Goal: Check status: Check status

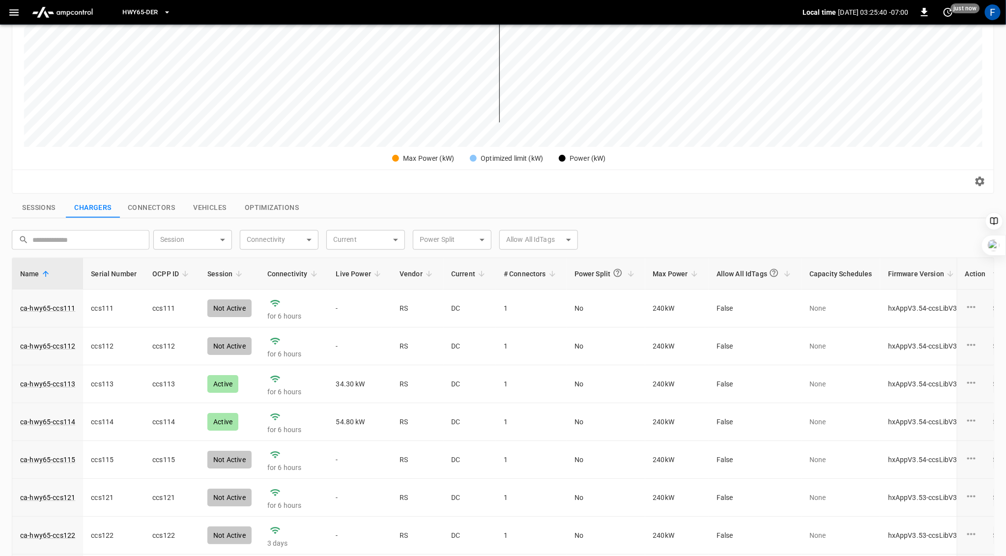
click at [55, 379] on link "ca-hwy65-ccs113" at bounding box center [47, 384] width 55 height 10
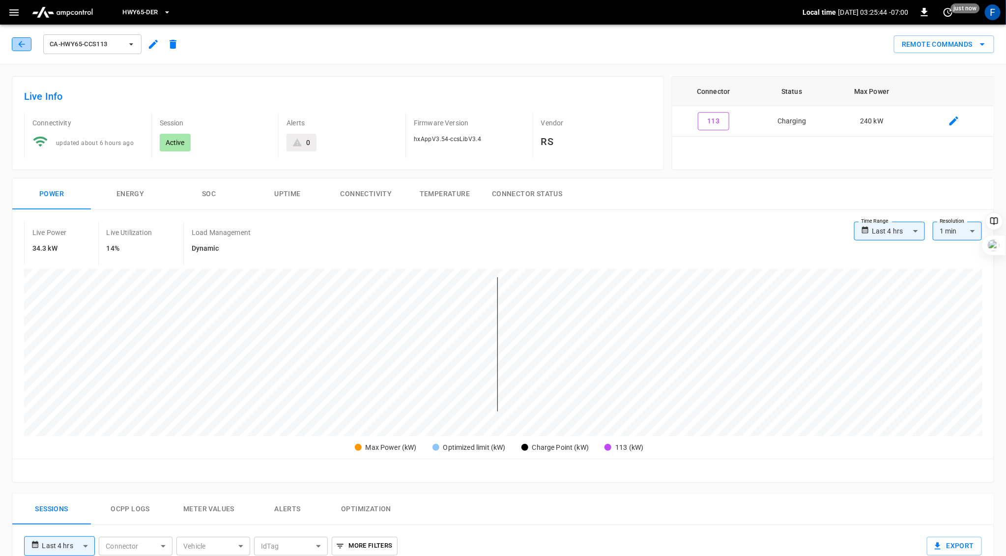
click at [17, 44] on icon "button" at bounding box center [22, 44] width 10 height 10
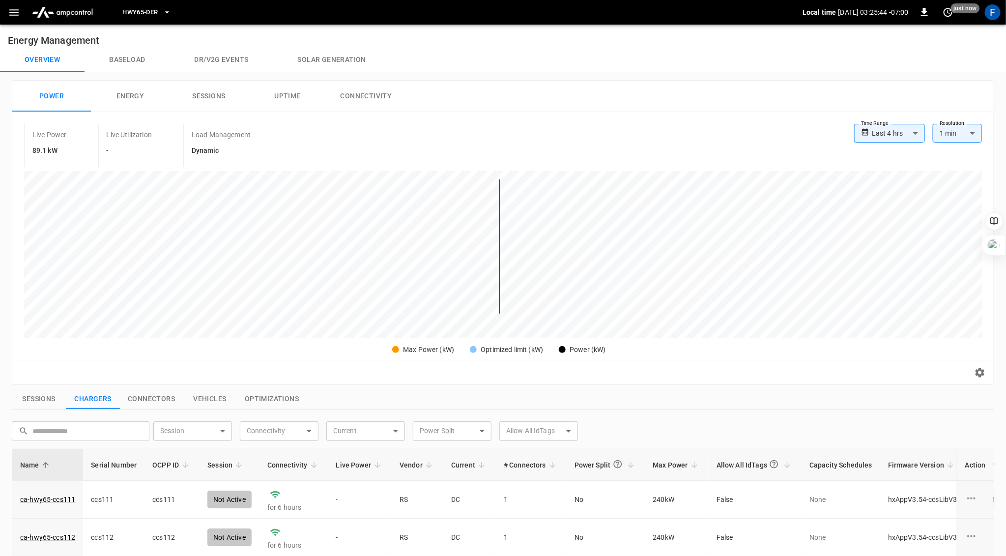
scroll to position [293, 0]
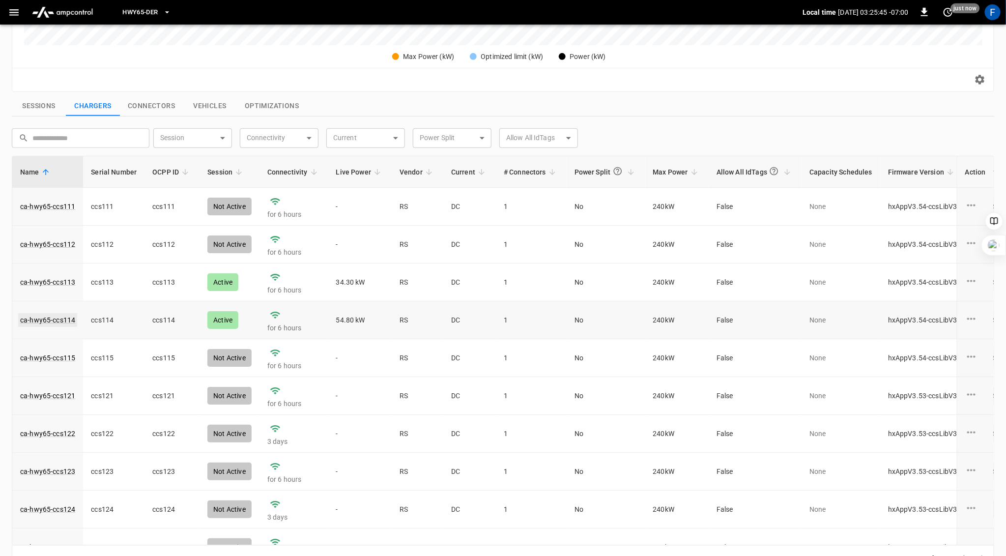
click at [56, 314] on link "ca-hwy65-ccs114" at bounding box center [47, 320] width 59 height 14
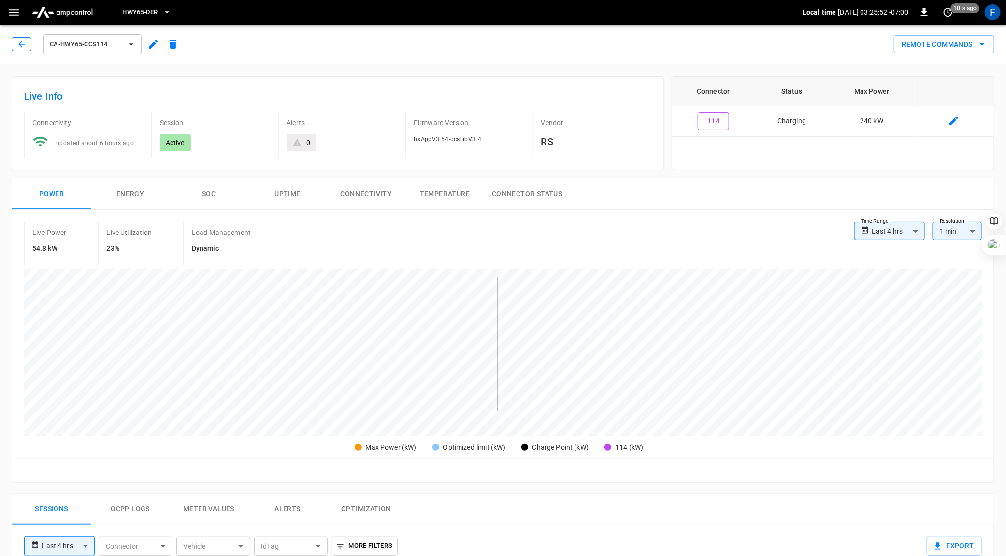
click at [18, 39] on icon "button" at bounding box center [22, 44] width 10 height 10
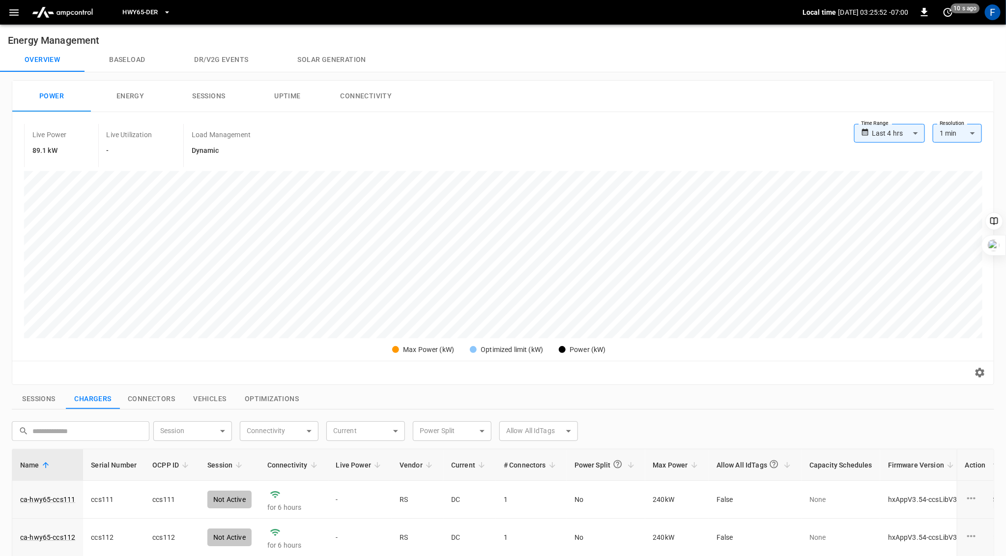
scroll to position [293, 0]
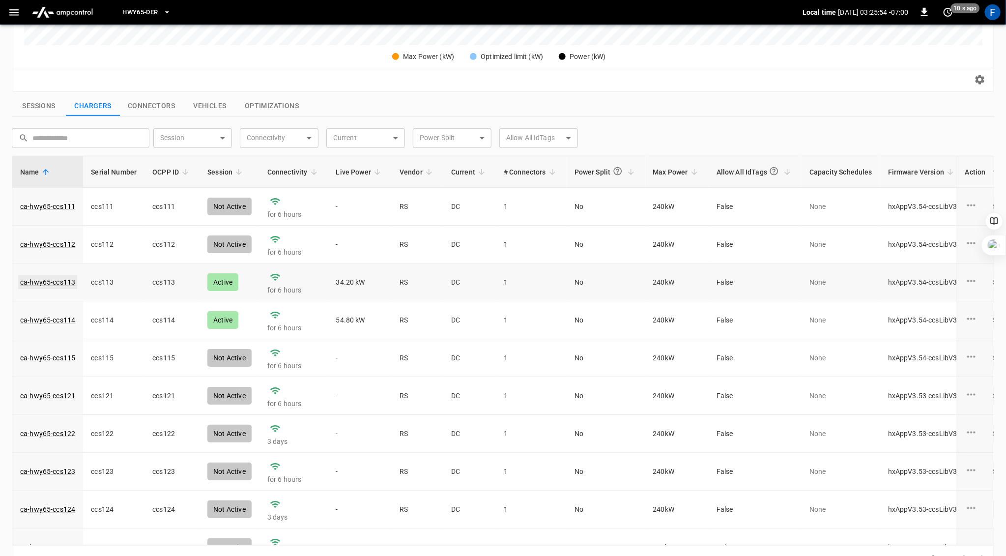
click at [47, 280] on link "ca-hwy65-ccs113" at bounding box center [47, 282] width 59 height 14
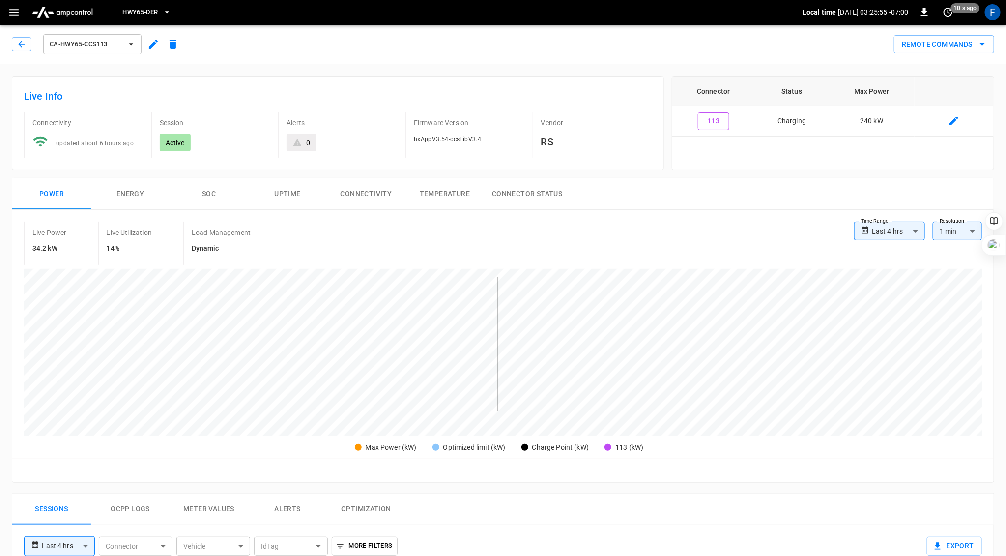
click at [215, 195] on button "SOC" at bounding box center [208, 193] width 79 height 31
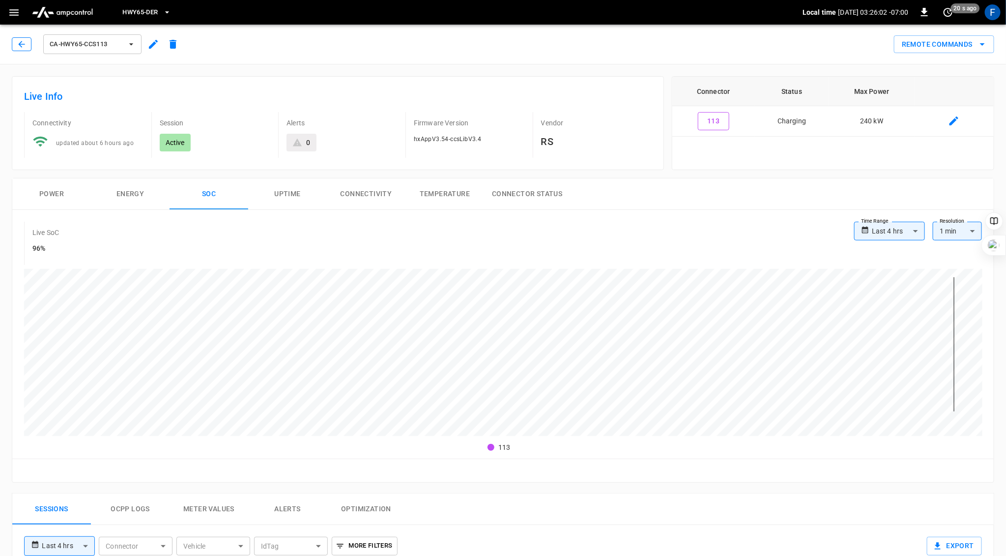
click at [19, 44] on icon "button" at bounding box center [21, 44] width 6 height 6
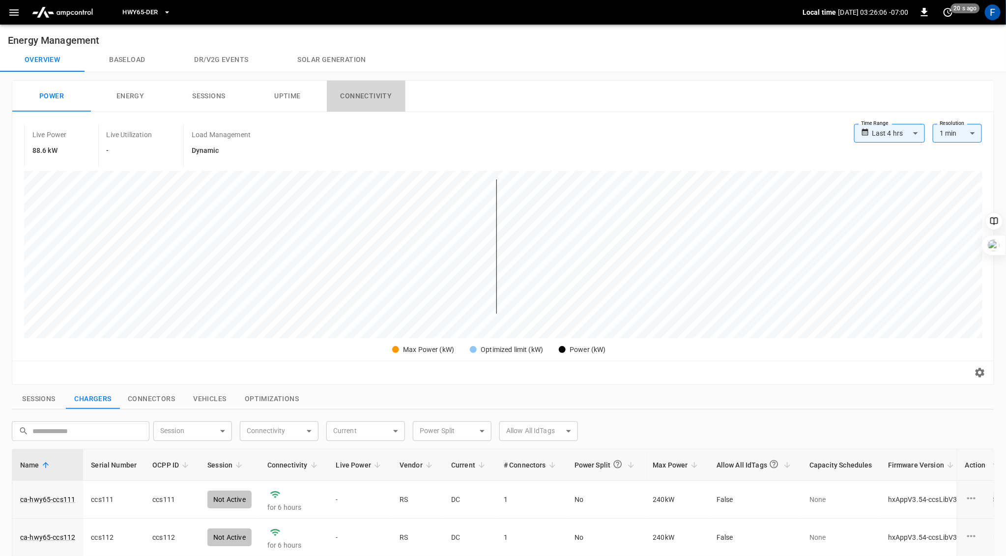
click at [371, 94] on button "Connectivity" at bounding box center [366, 96] width 79 height 31
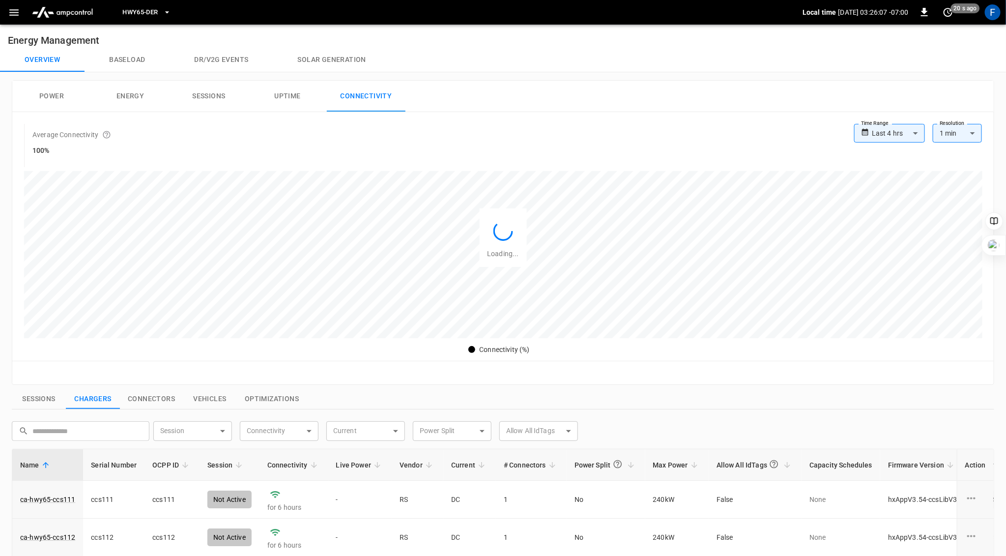
click at [337, 46] on h6 "Energy Management" at bounding box center [503, 37] width 1006 height 24
click at [337, 54] on button "Solar generation" at bounding box center [331, 60] width 117 height 24
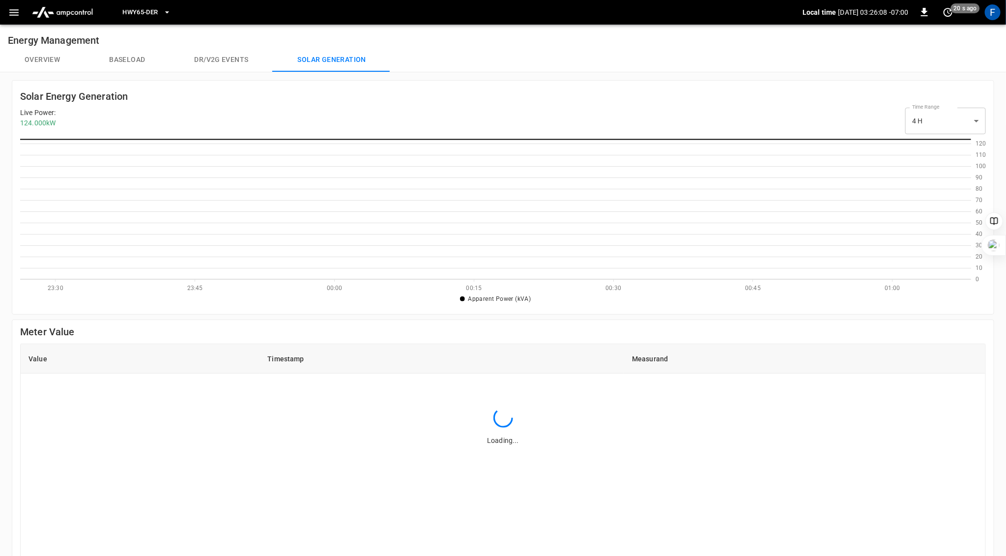
scroll to position [0, 1]
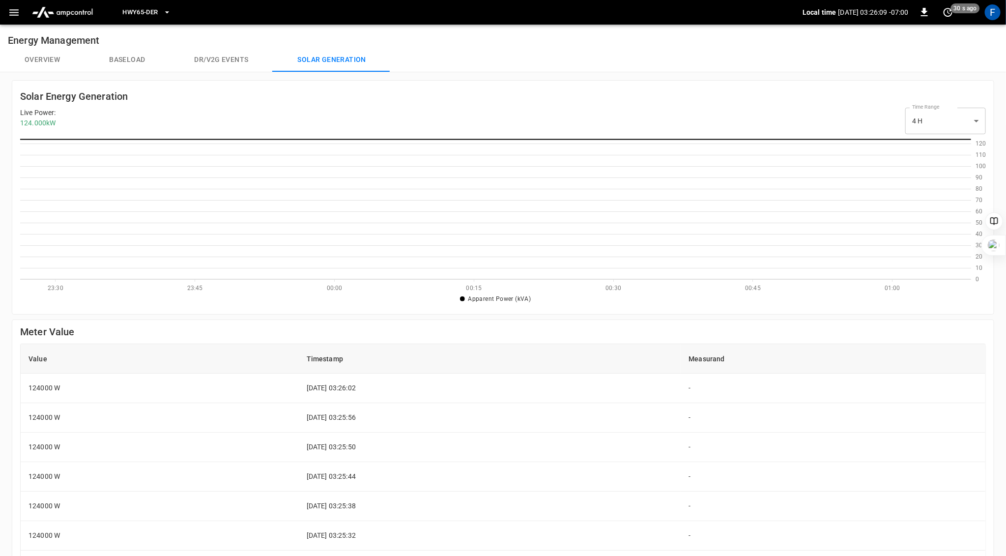
click at [37, 57] on button "Overview" at bounding box center [42, 60] width 85 height 24
